Goal: Task Accomplishment & Management: Manage account settings

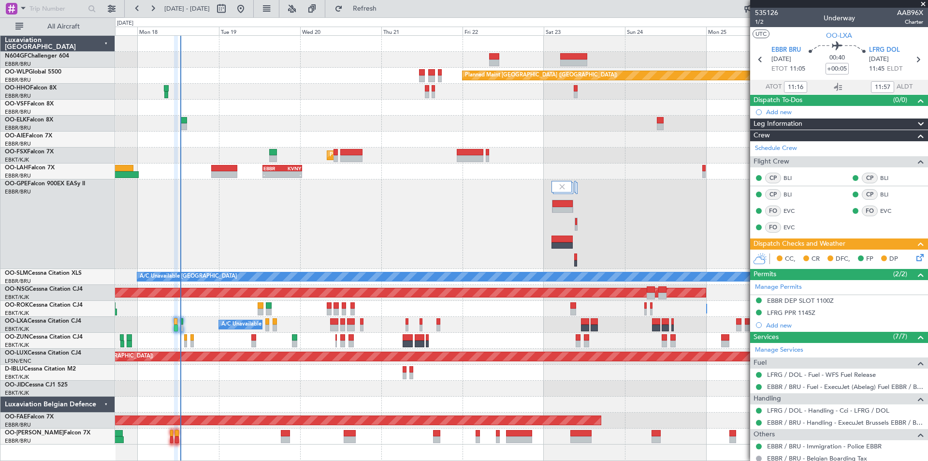
click at [402, 225] on div "No Crew [GEOGRAPHIC_DATA] ([GEOGRAPHIC_DATA] National) Planned Maint [GEOGRAPHI…" at bounding box center [521, 223] width 813 height 89
click at [249, 10] on button at bounding box center [240, 8] width 15 height 15
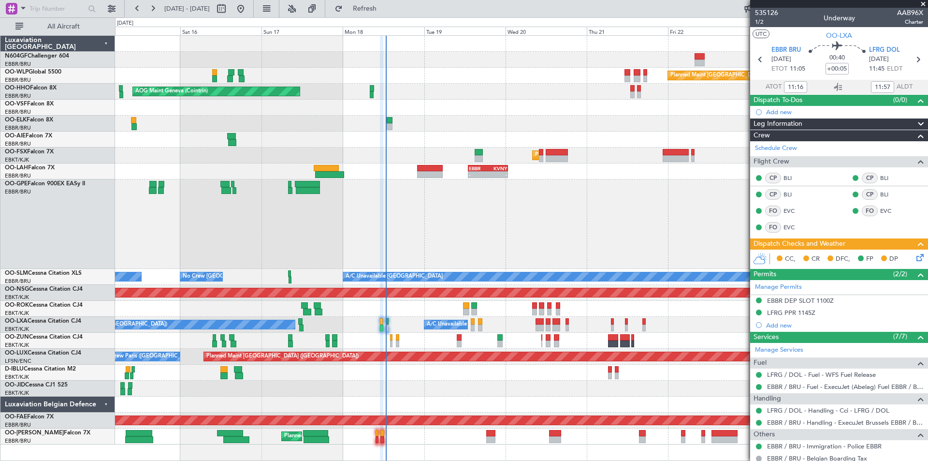
click at [520, 249] on div "No Crew [GEOGRAPHIC_DATA] ([GEOGRAPHIC_DATA] National) No Crew [GEOGRAPHIC_DATA…" at bounding box center [521, 223] width 813 height 89
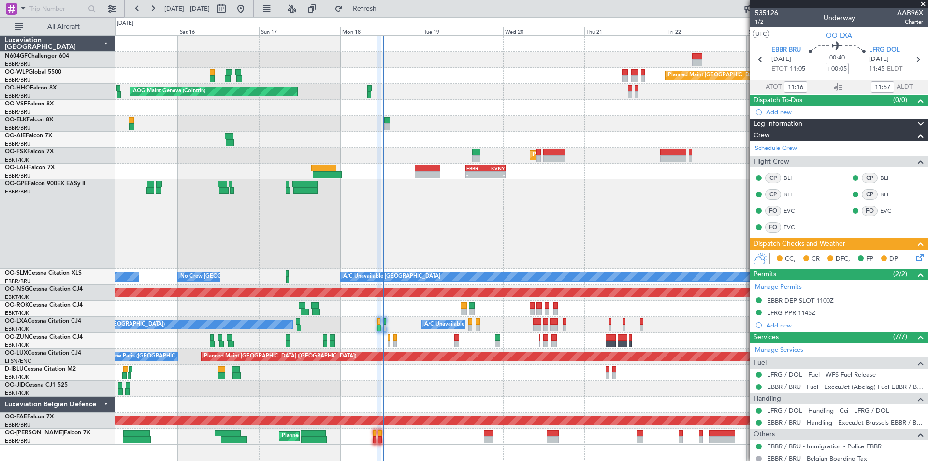
click at [431, 178] on div "- - EBBR 13:00 Z KVNY 00:45 Z" at bounding box center [521, 171] width 813 height 16
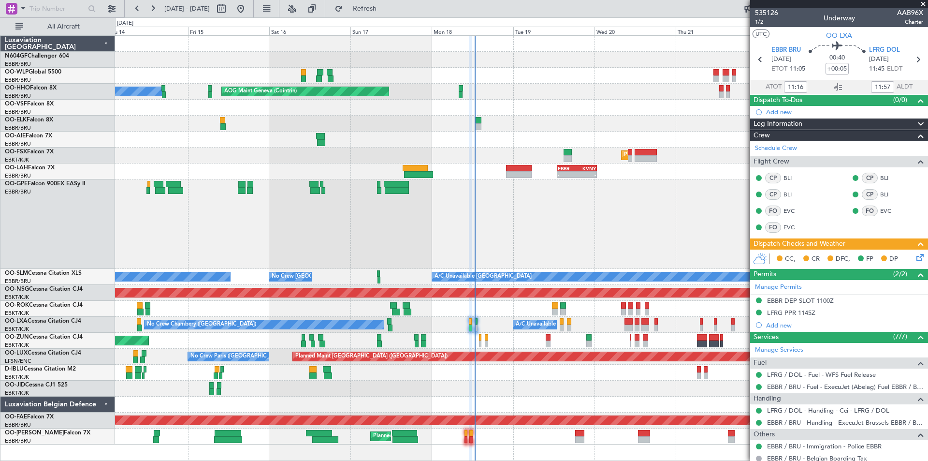
click at [486, 215] on div "No Crew [GEOGRAPHIC_DATA] ([GEOGRAPHIC_DATA] National) No Crew [GEOGRAPHIC_DATA…" at bounding box center [521, 223] width 813 height 89
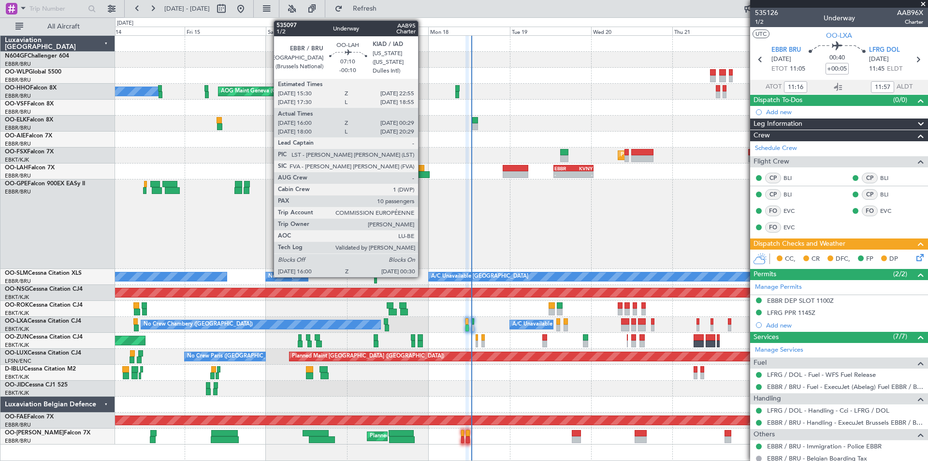
click at [423, 173] on div at bounding box center [415, 174] width 29 height 7
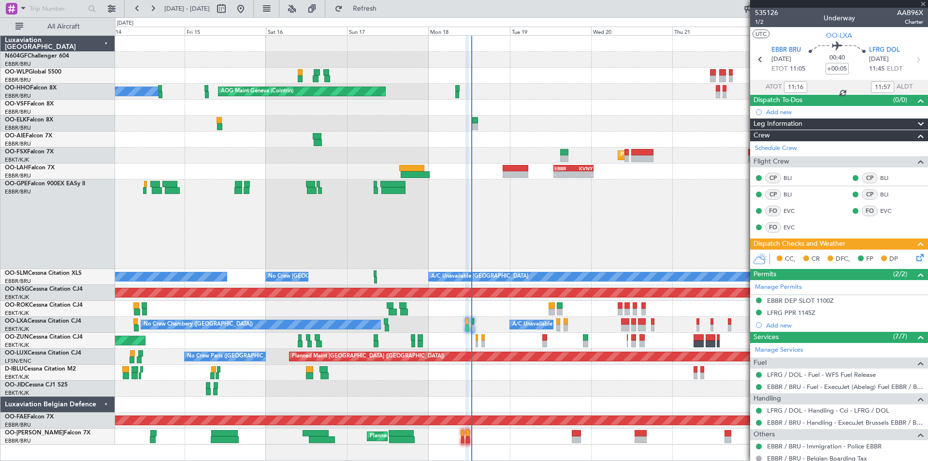
type input "-00:10"
type input "16:10"
type input "00:24"
type input "10"
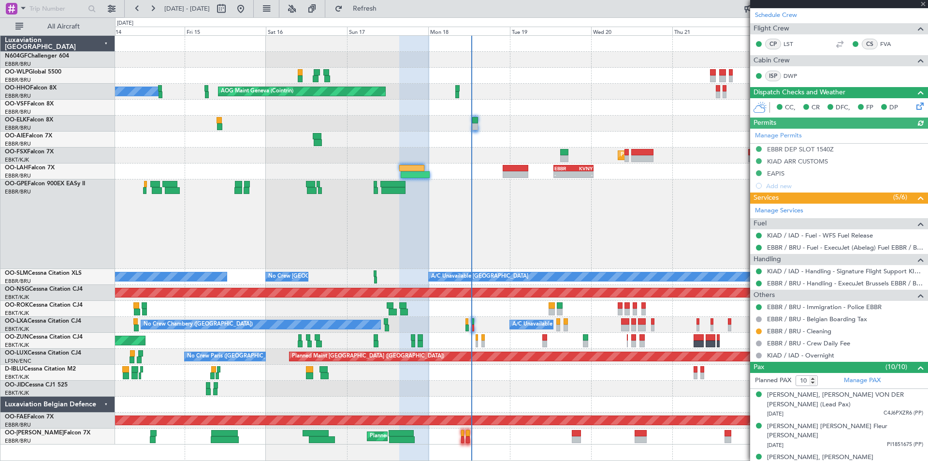
scroll to position [290, 0]
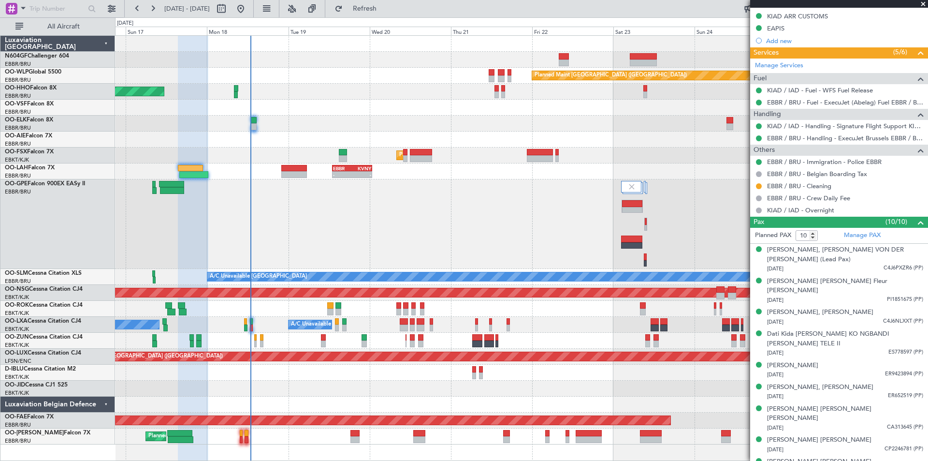
click at [353, 205] on div "No Crew [GEOGRAPHIC_DATA] ([GEOGRAPHIC_DATA] National) Planned Maint [GEOGRAPHI…" at bounding box center [521, 223] width 813 height 89
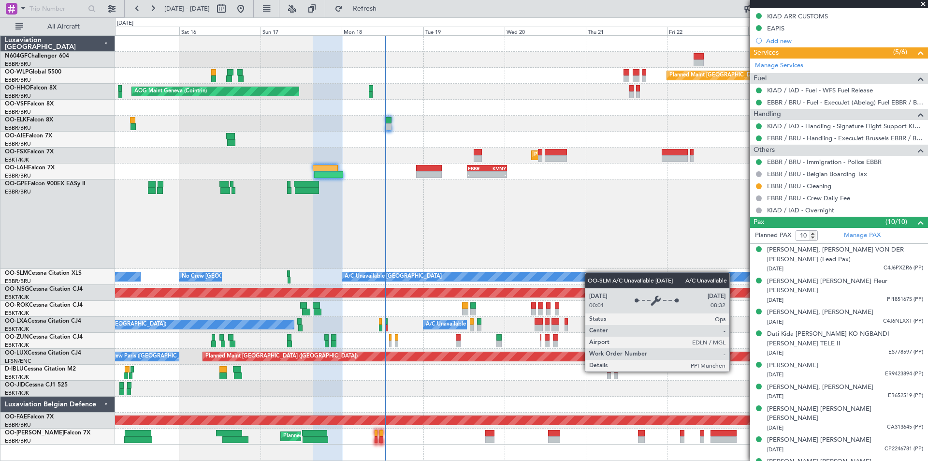
click at [543, 281] on div "Planned Maint [GEOGRAPHIC_DATA] ([GEOGRAPHIC_DATA]) AOG Maint Geneva ([GEOGRAPH…" at bounding box center [521, 240] width 813 height 409
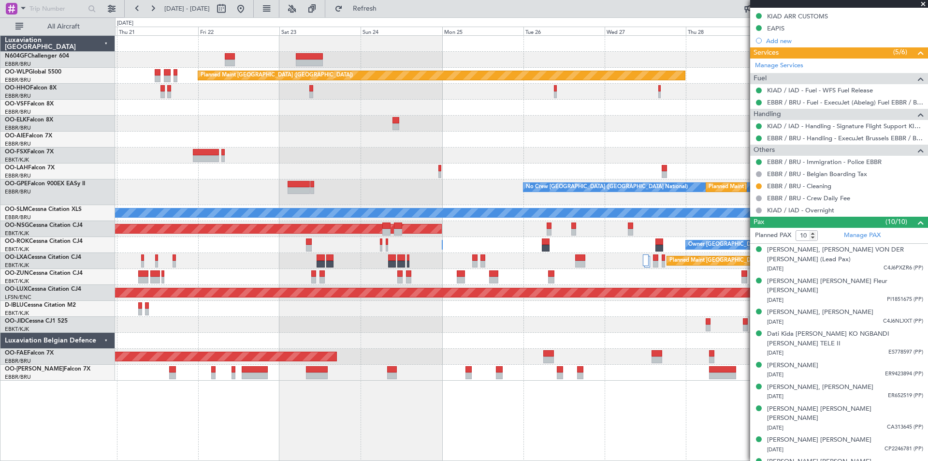
click at [127, 187] on div "Planned Maint [GEOGRAPHIC_DATA] ([GEOGRAPHIC_DATA]) Planned Maint [GEOGRAPHIC_D…" at bounding box center [521, 208] width 813 height 345
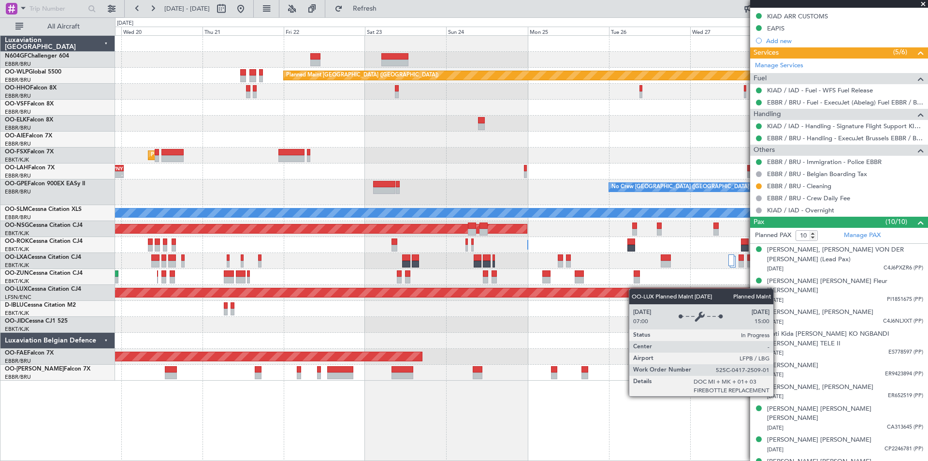
click at [651, 291] on div "Planned Maint [GEOGRAPHIC_DATA] ([GEOGRAPHIC_DATA]) AOG Maint Geneva ([GEOGRAPH…" at bounding box center [521, 208] width 813 height 345
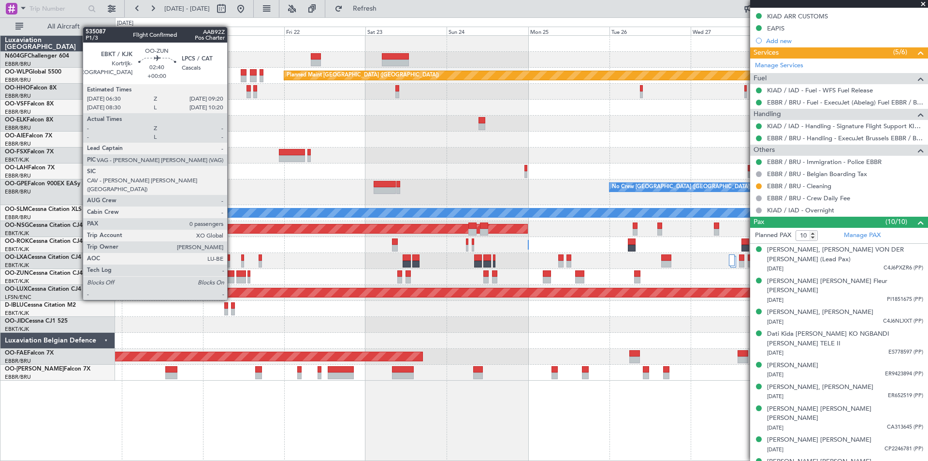
click at [232, 281] on div at bounding box center [229, 280] width 10 height 7
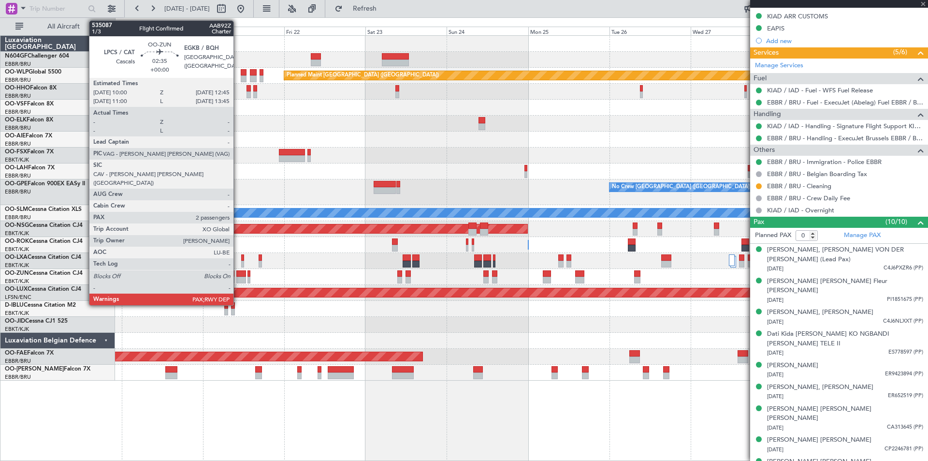
scroll to position [0, 0]
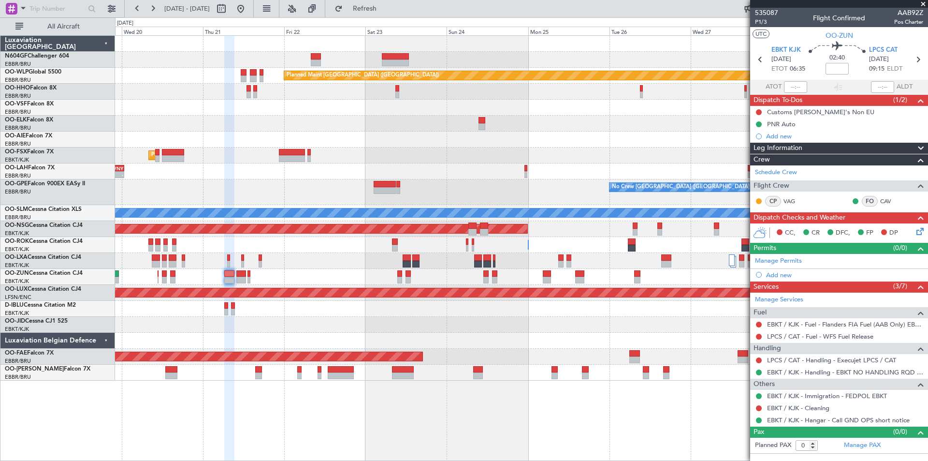
click at [241, 274] on div at bounding box center [521, 277] width 813 height 16
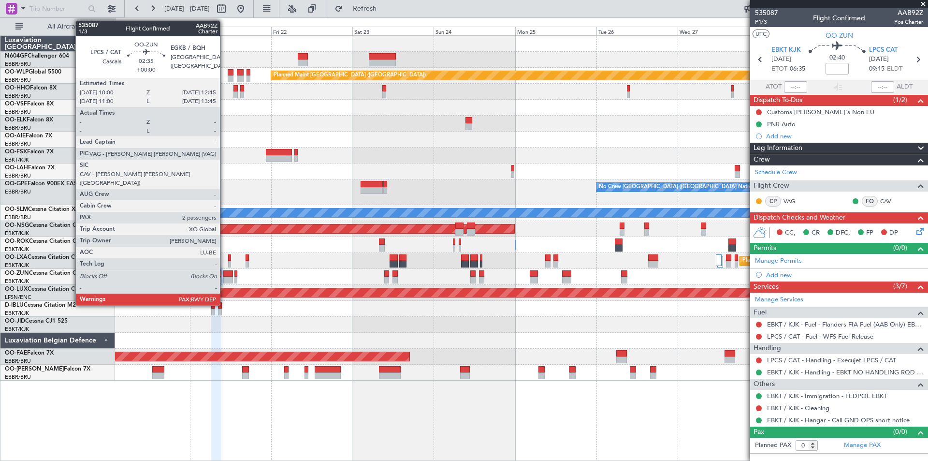
click at [224, 281] on div at bounding box center [228, 280] width 10 height 7
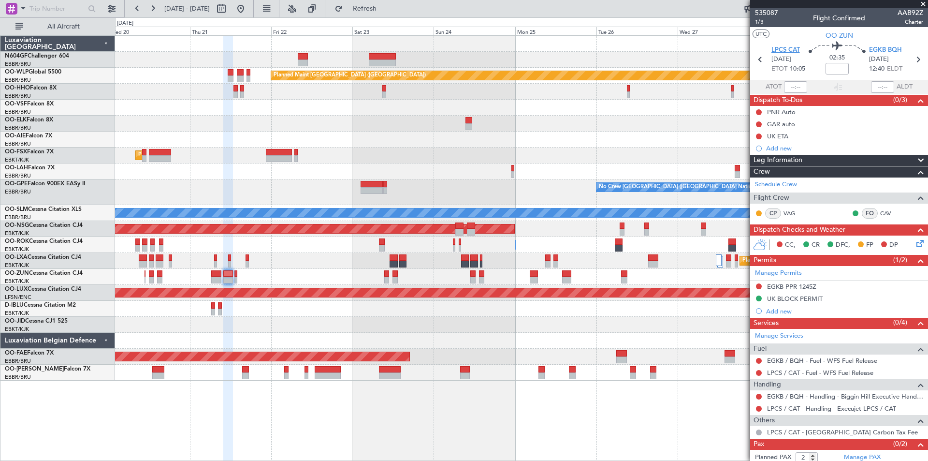
click at [787, 46] on span "LPCS CAT" at bounding box center [786, 50] width 29 height 10
click at [883, 47] on span "EGKB BQH" at bounding box center [885, 50] width 33 height 10
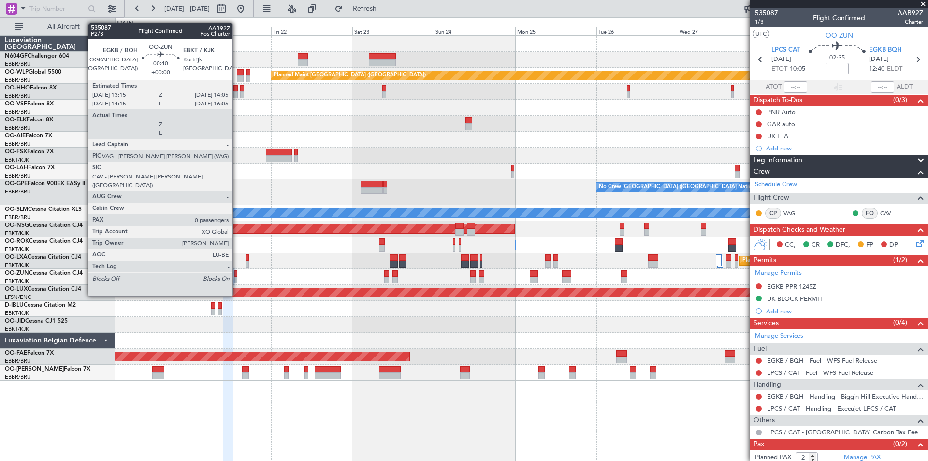
click at [237, 278] on div at bounding box center [236, 280] width 3 height 7
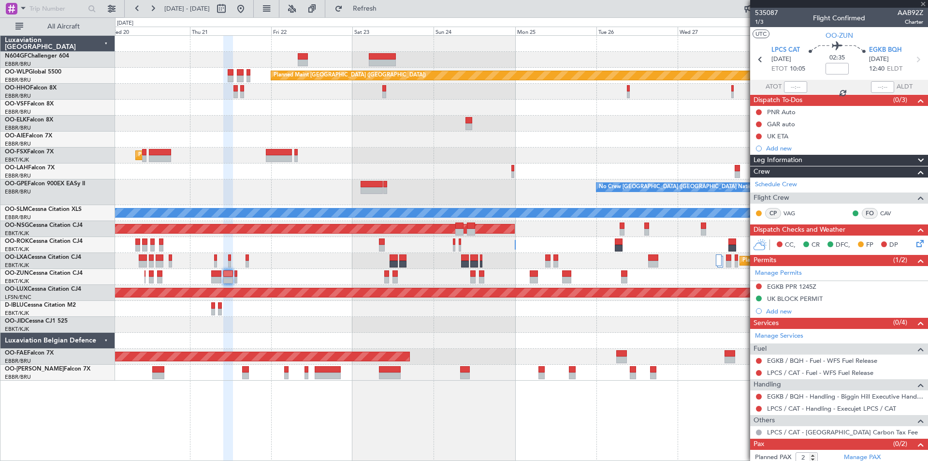
type input "0"
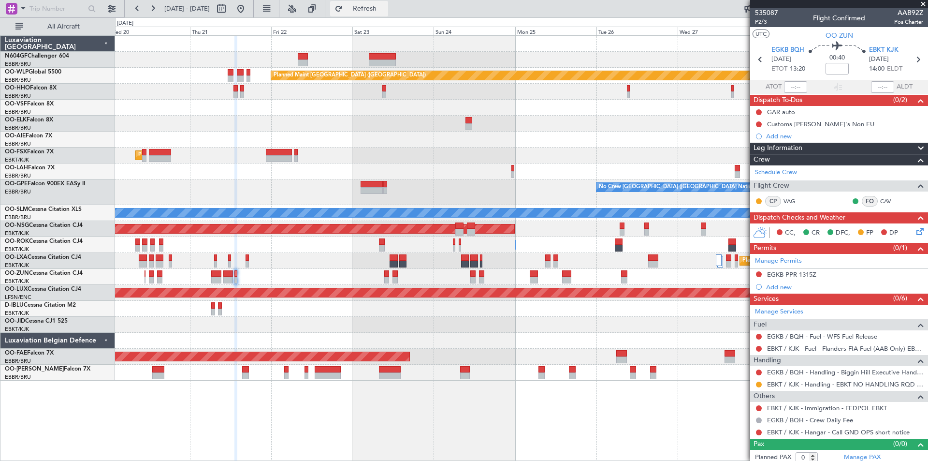
click at [385, 7] on span "Refresh" at bounding box center [365, 8] width 41 height 7
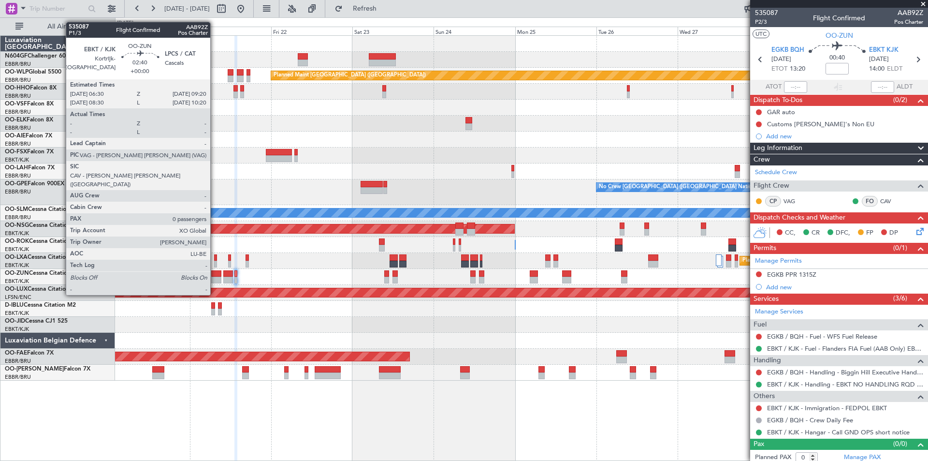
click at [215, 277] on div at bounding box center [216, 280] width 10 height 7
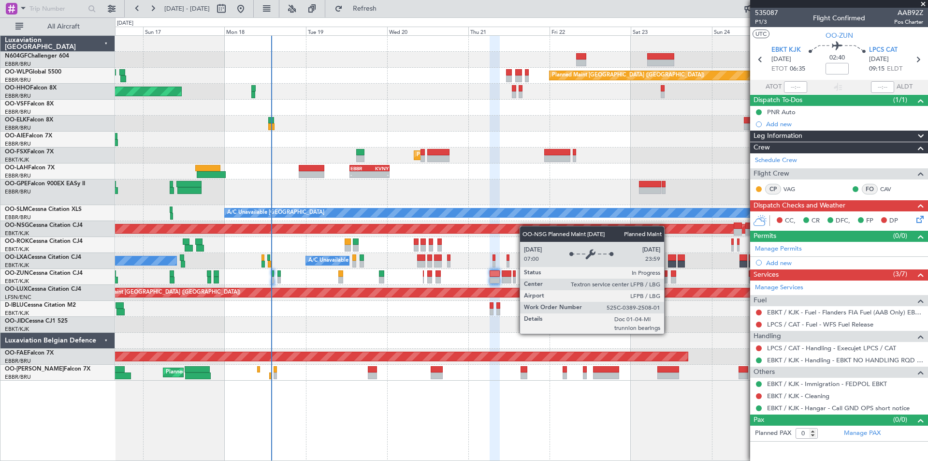
click at [495, 235] on div "Planned Maint [GEOGRAPHIC_DATA] ([GEOGRAPHIC_DATA]) AOG Maint Geneva ([GEOGRAPH…" at bounding box center [521, 208] width 813 height 345
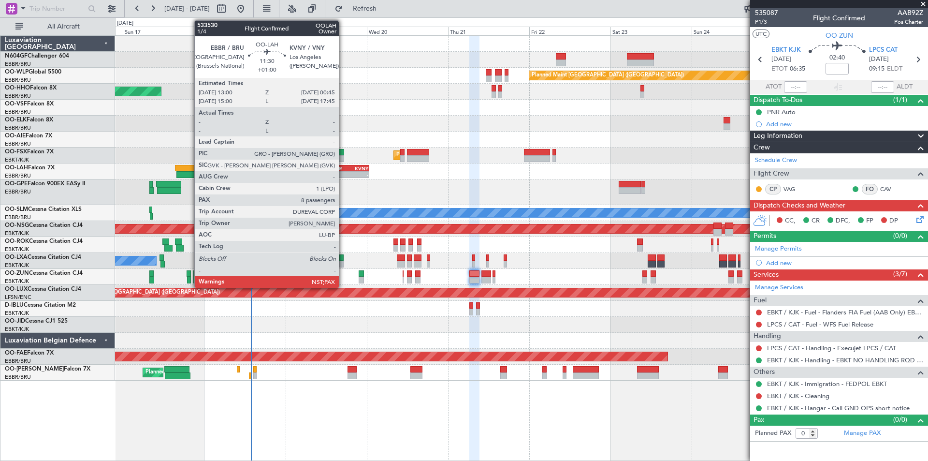
click at [343, 172] on div "-" at bounding box center [339, 175] width 19 height 6
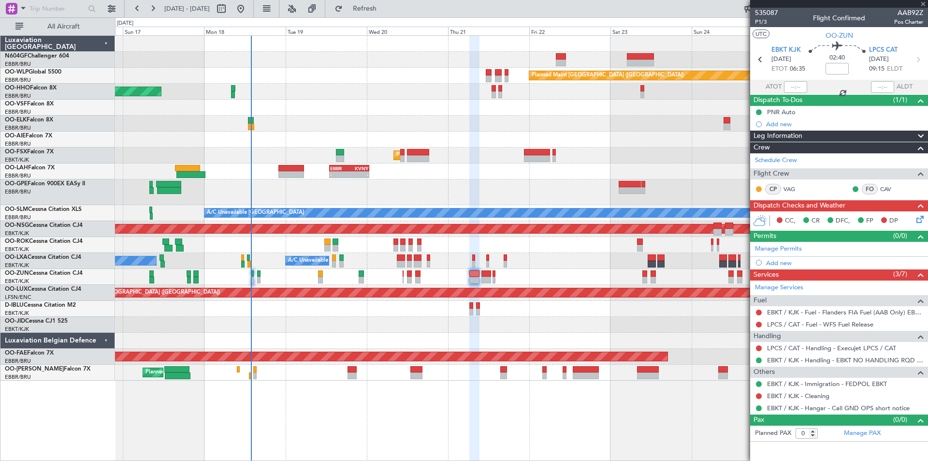
type input "+01:00"
type input "8"
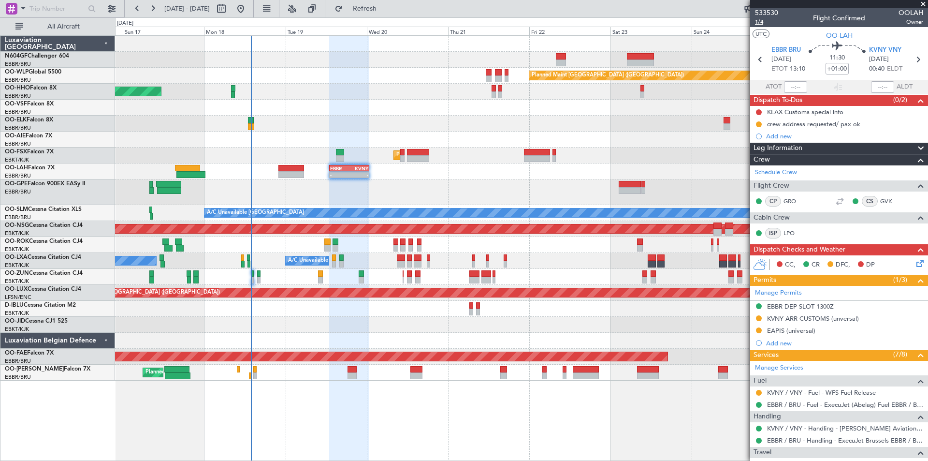
click at [759, 24] on span "1/4" at bounding box center [766, 22] width 23 height 8
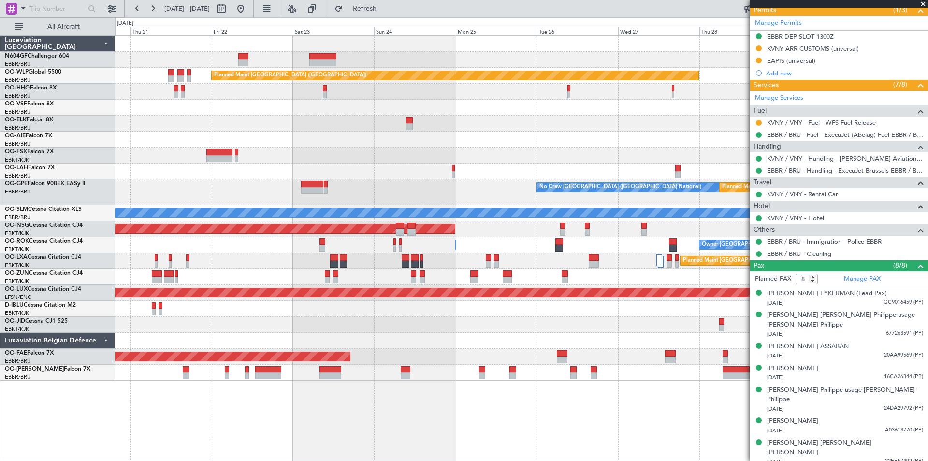
click at [236, 180] on div "Planned Maint [GEOGRAPHIC_DATA] ([GEOGRAPHIC_DATA]) Planned Maint [GEOGRAPHIC_D…" at bounding box center [521, 208] width 813 height 345
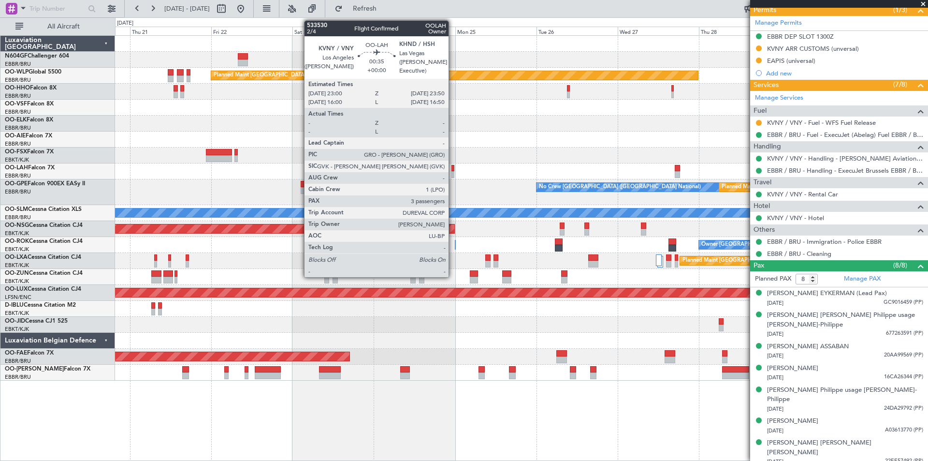
click at [453, 174] on div at bounding box center [453, 174] width 3 height 7
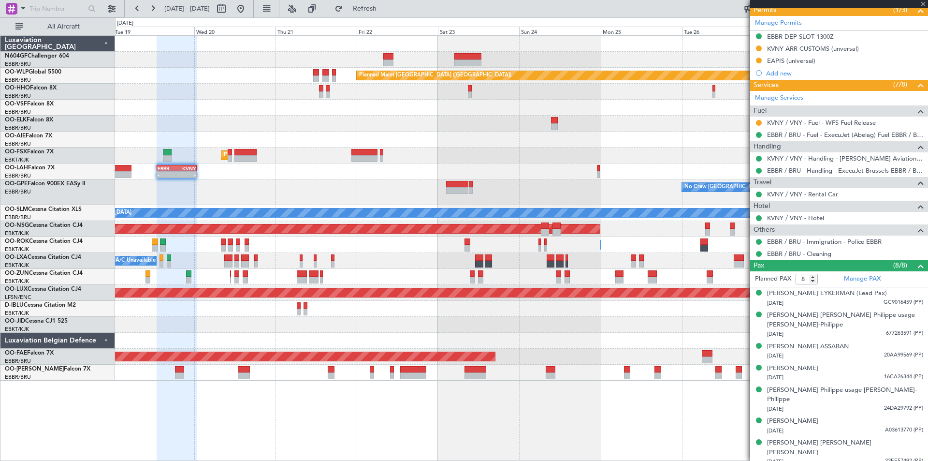
click at [595, 204] on div "Planned Maint [GEOGRAPHIC_DATA] ([GEOGRAPHIC_DATA]) AOG Maint Geneva ([GEOGRAPH…" at bounding box center [521, 208] width 813 height 345
type input "3"
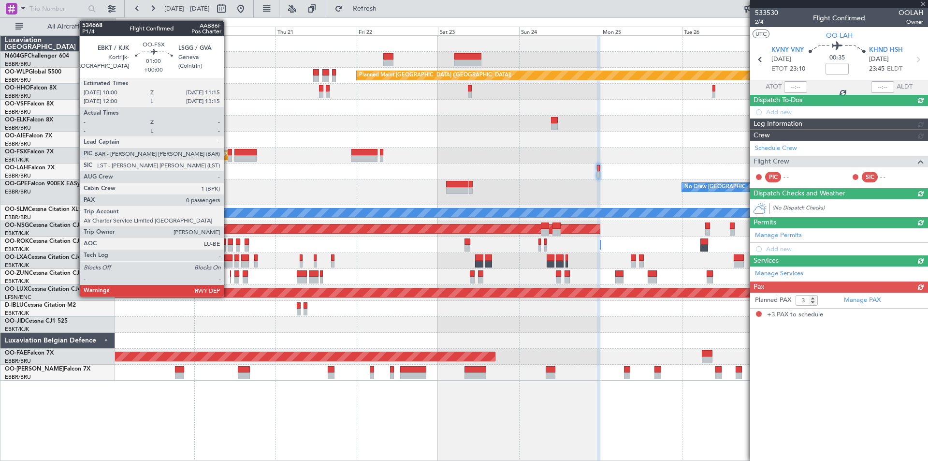
scroll to position [0, 0]
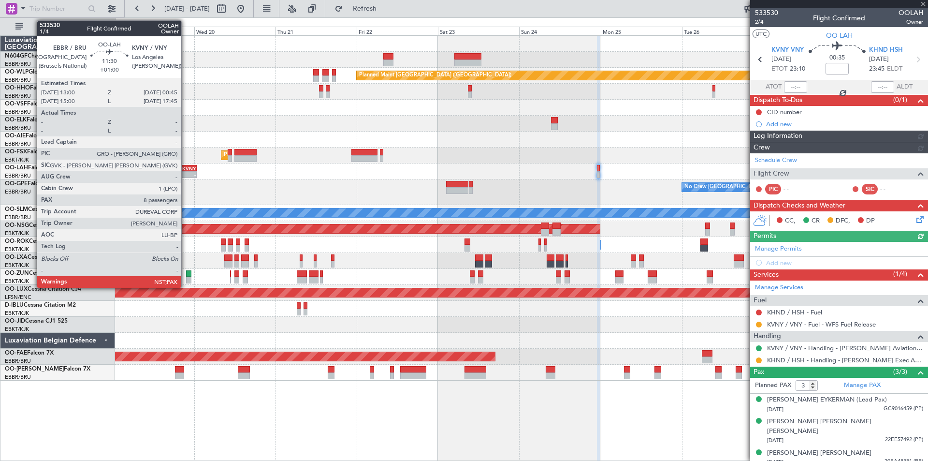
click at [186, 167] on div "KVNY" at bounding box center [186, 168] width 19 height 6
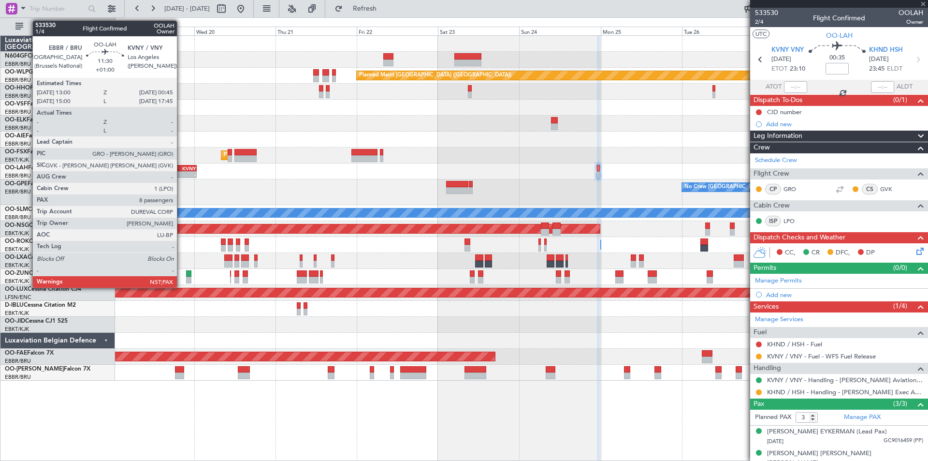
type input "+01:00"
type input "8"
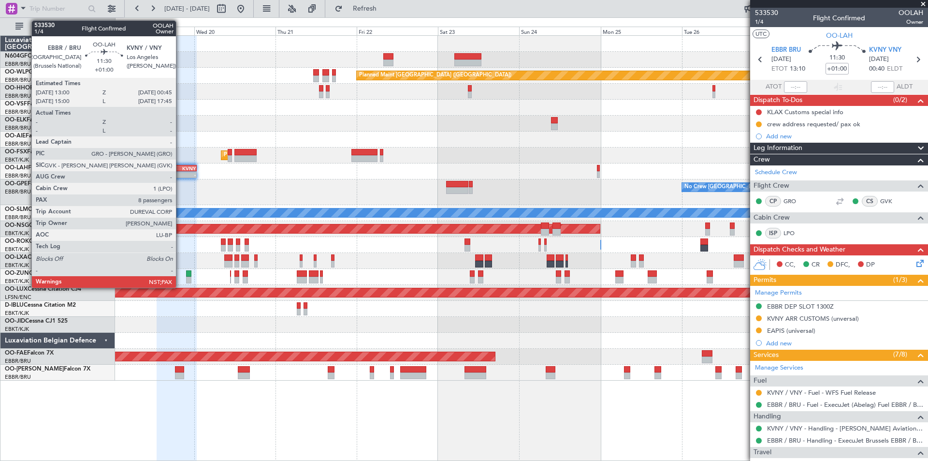
click at [180, 172] on div "-" at bounding box center [186, 175] width 19 height 6
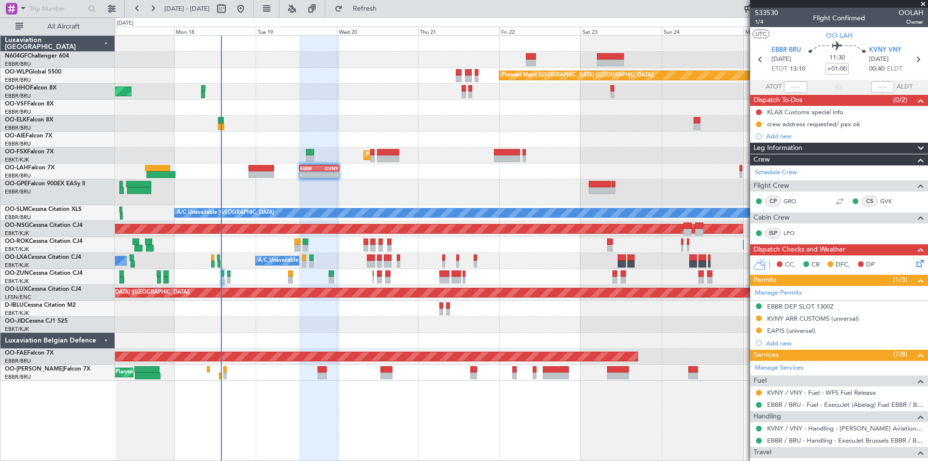
click at [428, 201] on div "Planned Maint [GEOGRAPHIC_DATA] ([GEOGRAPHIC_DATA]) AOG Maint Geneva ([GEOGRAPH…" at bounding box center [521, 208] width 813 height 345
click at [801, 103] on body "[DATE] - [DATE] Refresh Quick Links All Aircraft Planned Maint [GEOGRAPHIC_DATA…" at bounding box center [464, 230] width 928 height 461
click at [763, 14] on span "533530" at bounding box center [766, 13] width 23 height 10
click at [379, 4] on button "Refresh" at bounding box center [359, 8] width 58 height 15
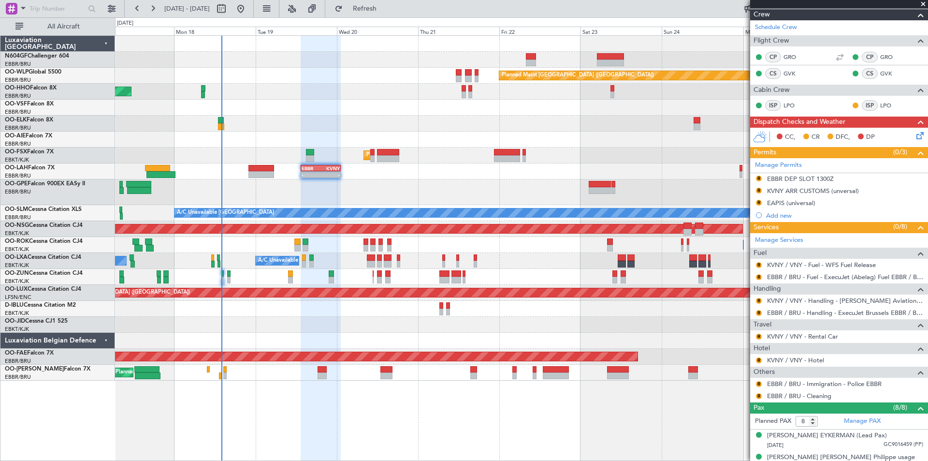
scroll to position [287, 0]
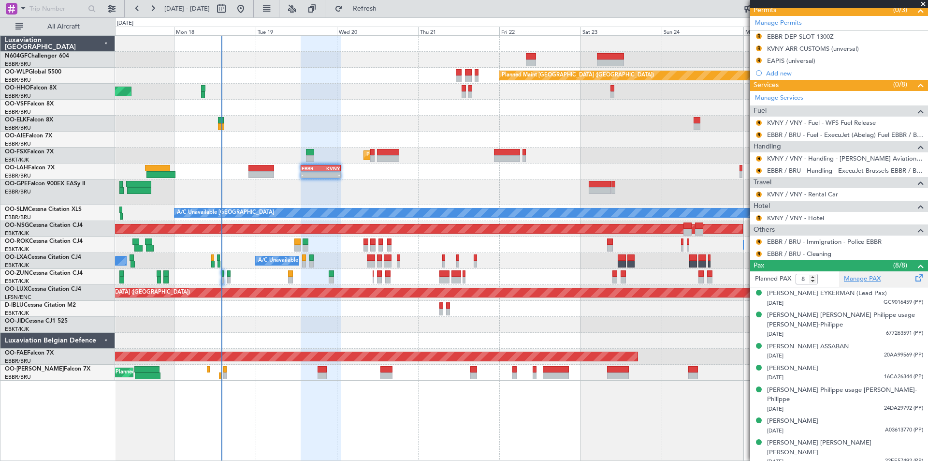
click at [852, 281] on link "Manage PAX" at bounding box center [862, 279] width 37 height 10
click at [385, 7] on span "Refresh" at bounding box center [365, 8] width 41 height 7
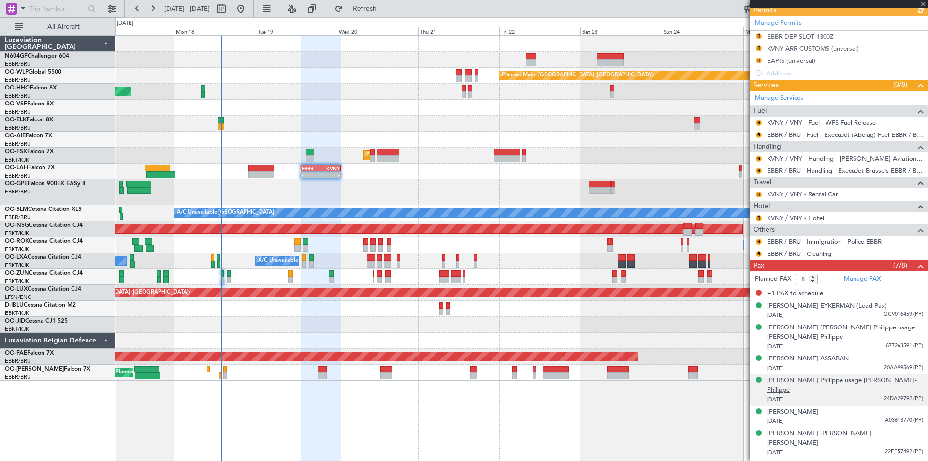
scroll to position [278, 0]
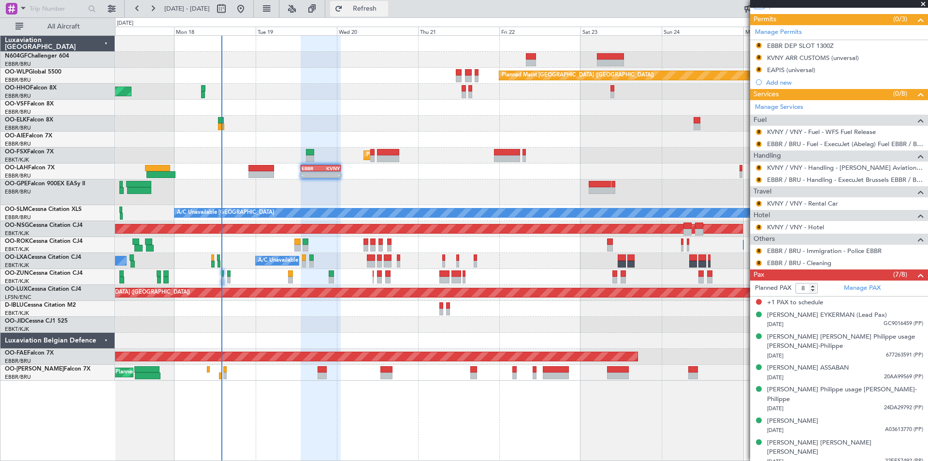
click at [385, 6] on span "Refresh" at bounding box center [365, 8] width 41 height 7
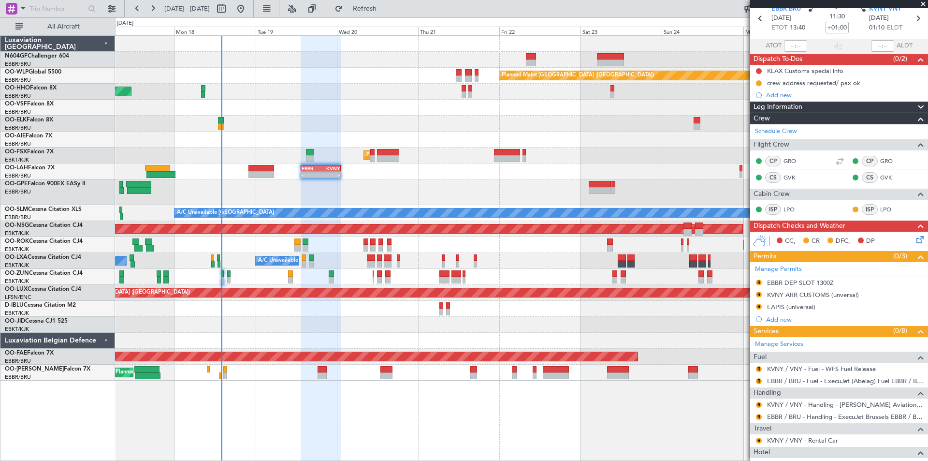
scroll to position [0, 0]
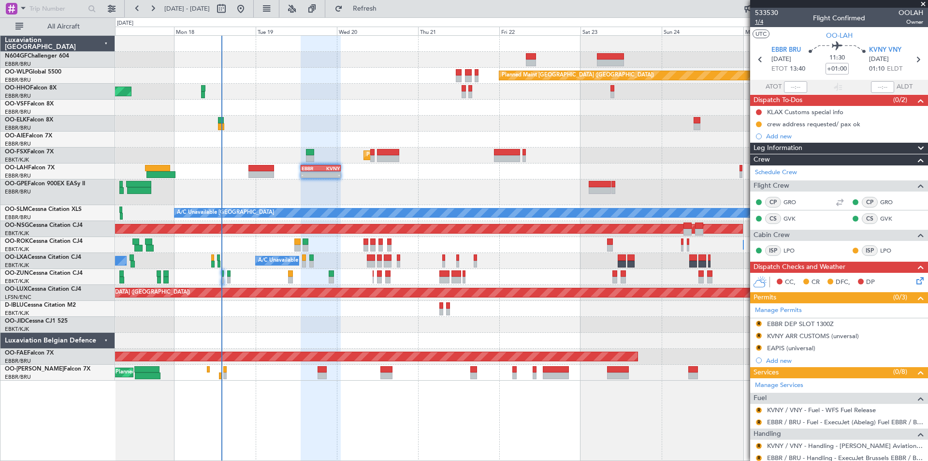
click at [756, 19] on span "1/4" at bounding box center [766, 22] width 23 height 8
click at [385, 6] on span "Refresh" at bounding box center [365, 8] width 41 height 7
type input "5"
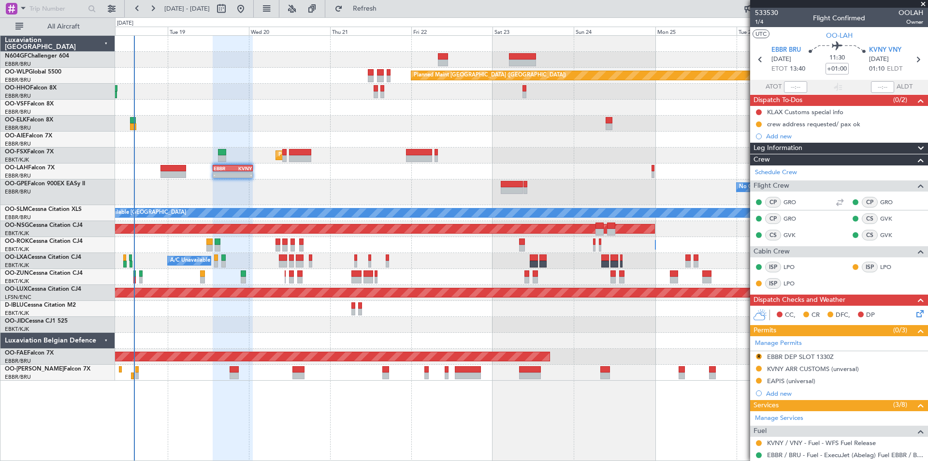
click at [557, 334] on div "Planned Maint Berlin (Brandenburg) AOG Maint Geneva (Cointrin) Planned Maint Ko…" at bounding box center [521, 208] width 813 height 345
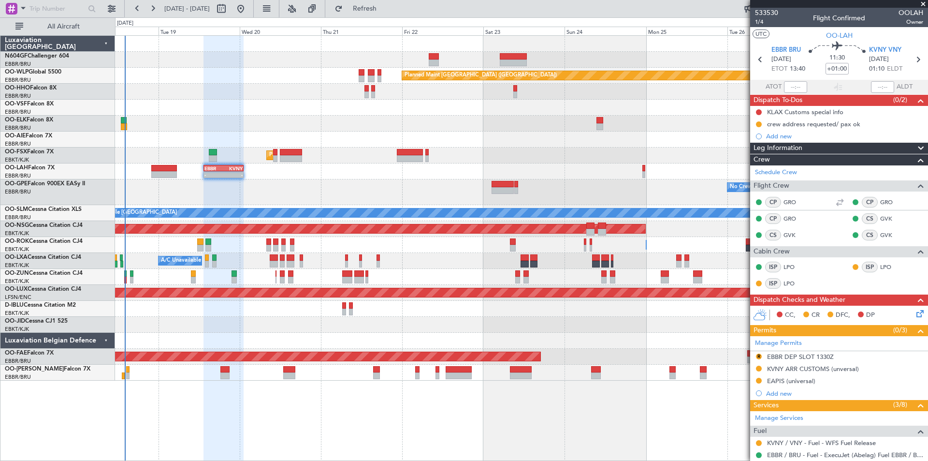
click at [541, 307] on div at bounding box center [521, 309] width 813 height 16
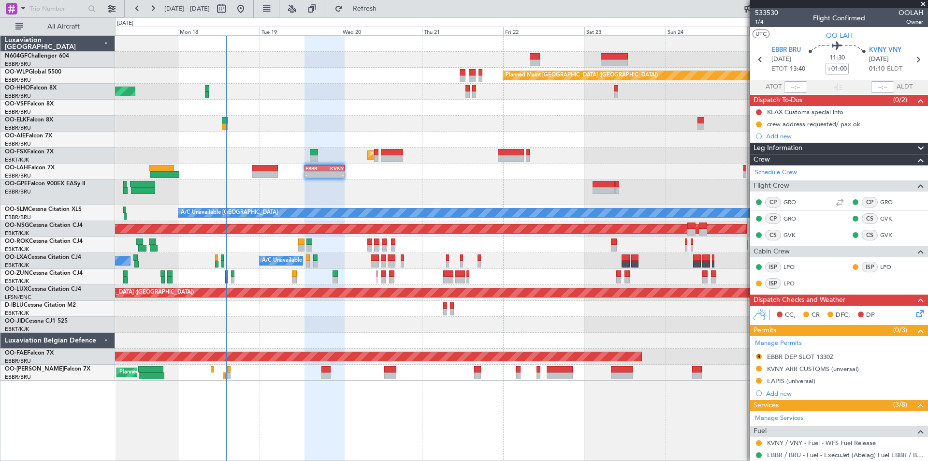
click at [576, 451] on div "Planned Maint Berlin (Brandenburg) AOG Maint Geneva (Cointrin) Planned Maint Ko…" at bounding box center [521, 248] width 813 height 426
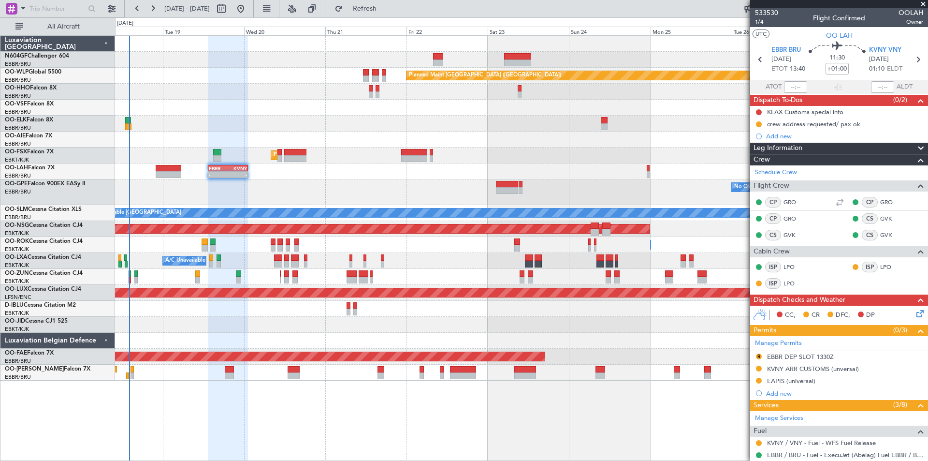
click at [421, 245] on div "Planned Maint Berlin (Brandenburg) AOG Maint Geneva (Cointrin) Planned Maint Ko…" at bounding box center [521, 208] width 813 height 345
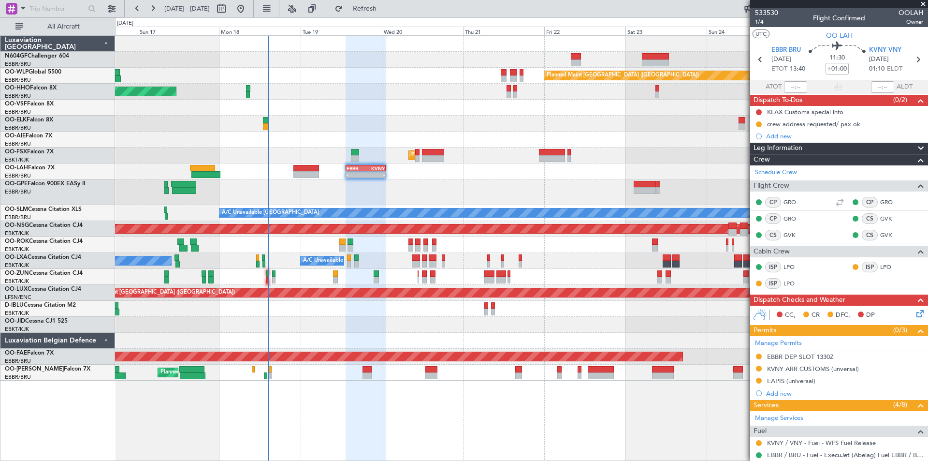
click at [324, 196] on div "Planned Maint Berlin (Brandenburg) AOG Maint Geneva (Cointrin) A/C Unavailable …" at bounding box center [521, 208] width 813 height 345
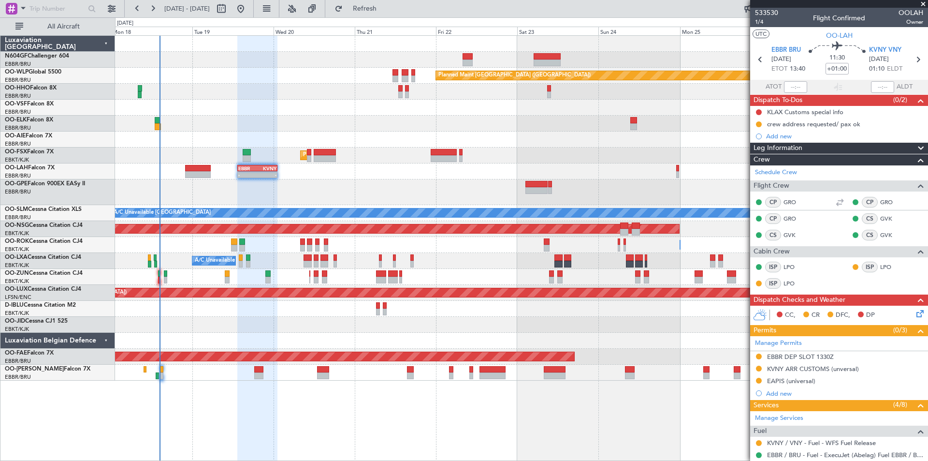
click at [425, 240] on div "Owner Kortrijk-Wevelgem Owner Kortrijk-Wevelgem" at bounding box center [521, 245] width 813 height 16
